Goal: Task Accomplishment & Management: Use online tool/utility

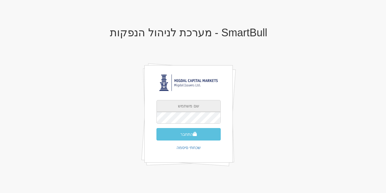
type input "[EMAIL_ADDRESS][DOMAIN_NAME]"
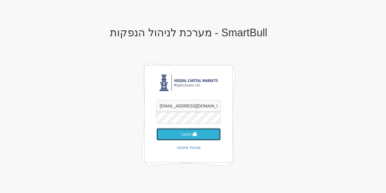
click at [189, 134] on button "התחבר" at bounding box center [189, 134] width 64 height 12
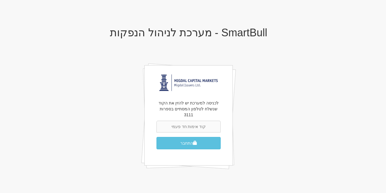
click at [188, 123] on input "text" at bounding box center [189, 127] width 64 height 12
type input "137590"
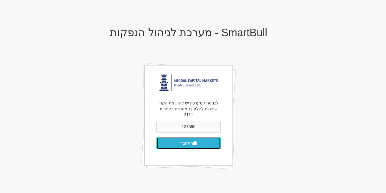
click at [188, 138] on button "התחבר" at bounding box center [189, 143] width 64 height 12
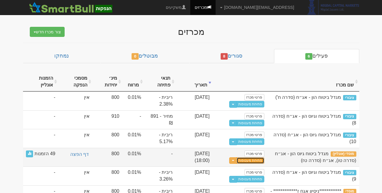
click at [247, 159] on button "פתיחת מעטפות" at bounding box center [250, 160] width 27 height 7
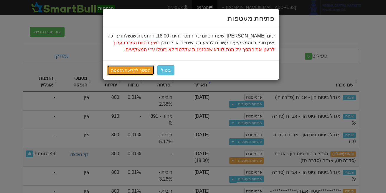
click at [132, 71] on link "המשך לקליטת הזמנות" at bounding box center [130, 70] width 47 height 10
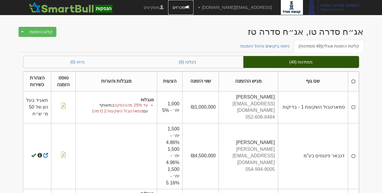
click at [193, 3] on link "מכרזים" at bounding box center [180, 7] width 25 height 15
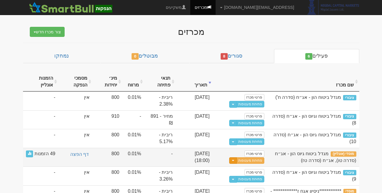
click at [234, 160] on span "button" at bounding box center [233, 160] width 2 height 1
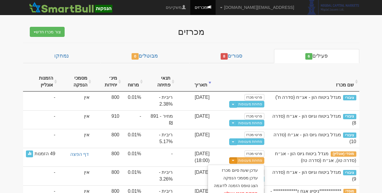
click at [370, 71] on body "rona@smartbull.co.il הגדרות חשבונות הנפקה תבניות הודעות קיבול" at bounding box center [191, 102] width 382 height 204
click at [0, 17] on body "[EMAIL_ADDRESS][DOMAIN_NAME] הגדרות חשבונות הנפקה תבניות הודעות קיבול" at bounding box center [191, 102] width 382 height 204
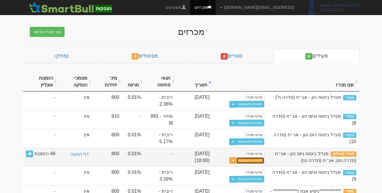
click at [242, 157] on button "פתיחת מעטפות" at bounding box center [250, 160] width 27 height 7
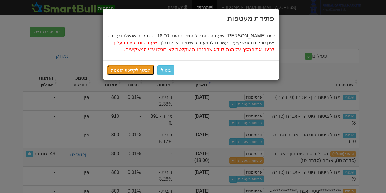
click at [127, 70] on link "המשך לקליטת הזמנות" at bounding box center [130, 70] width 47 height 10
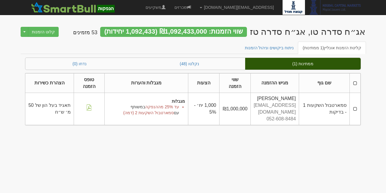
click at [130, 71] on div "ממתינות (1) נקלטו (48) נדחו (0) שם גוף מגיש ההזמנה שווי הזמנה הצעות מגבלות והער…" at bounding box center [193, 92] width 336 height 68
click at [276, 46] on link "ניתוח ביקושים וניהול הזמנות" at bounding box center [269, 48] width 59 height 12
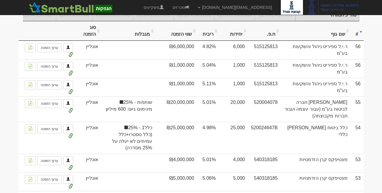
scroll to position [164, 0]
click at [93, 35] on th "סוג הזמנה" at bounding box center [88, 31] width 25 height 20
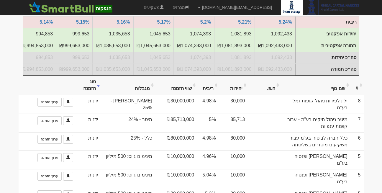
scroll to position [109, 0]
